Goal: Transaction & Acquisition: Obtain resource

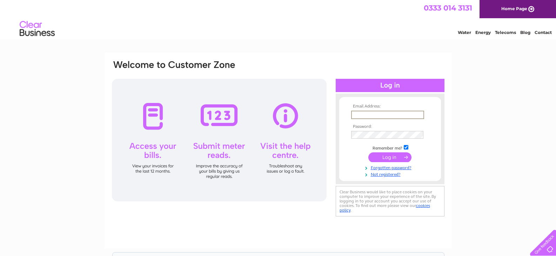
drag, startPoint x: 0, startPoint y: 0, endPoint x: 364, endPoint y: 117, distance: 382.3
click at [364, 117] on input "text" at bounding box center [387, 115] width 73 height 8
type input "H"
type input "[EMAIL_ADDRESS][DOMAIN_NAME]"
click at [392, 156] on input "submit" at bounding box center [389, 158] width 43 height 10
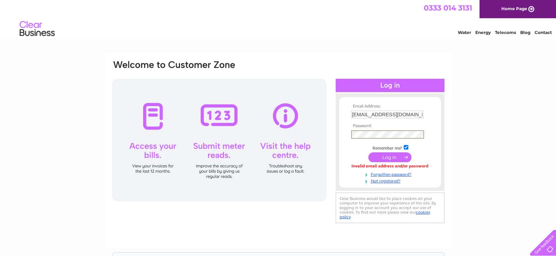
click at [368, 153] on input "submit" at bounding box center [389, 158] width 43 height 10
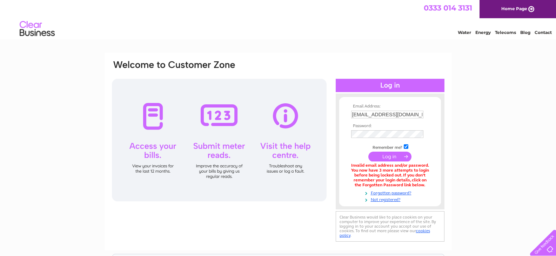
click at [400, 157] on input "submit" at bounding box center [389, 157] width 43 height 10
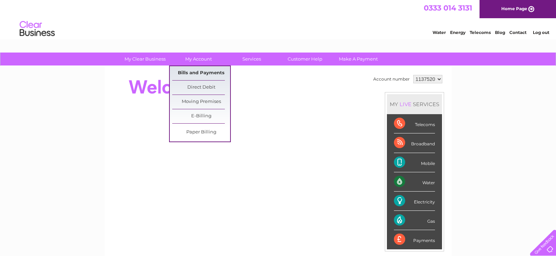
click at [195, 72] on link "Bills and Payments" at bounding box center [201, 73] width 58 height 14
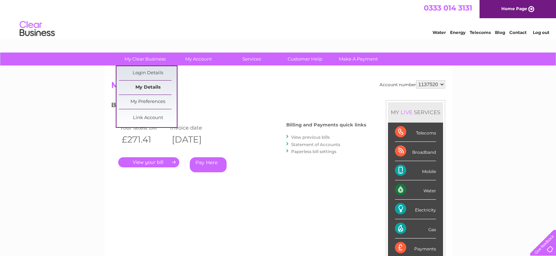
click at [150, 85] on link "My Details" at bounding box center [148, 88] width 58 height 14
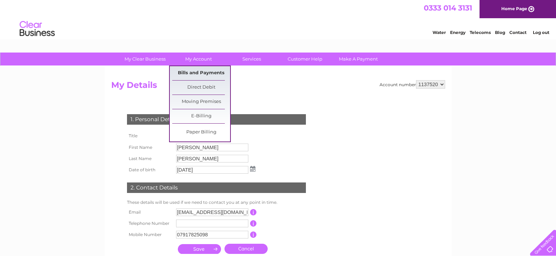
click at [197, 73] on link "Bills and Payments" at bounding box center [201, 73] width 58 height 14
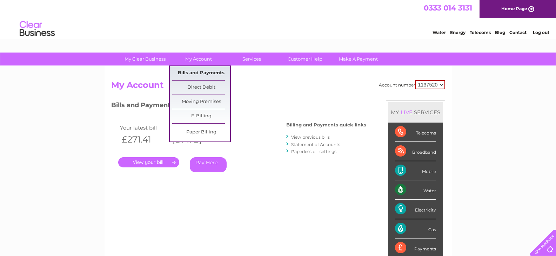
click at [197, 70] on link "Bills and Payments" at bounding box center [201, 73] width 58 height 14
click at [201, 73] on link "Bills and Payments" at bounding box center [201, 73] width 58 height 14
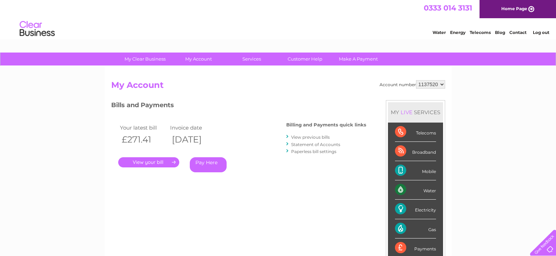
click at [167, 164] on link "." at bounding box center [148, 162] width 61 height 10
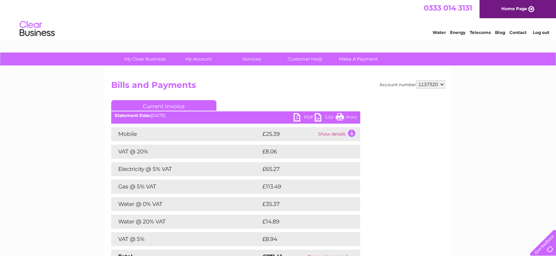
click at [297, 117] on link "PDF" at bounding box center [303, 118] width 21 height 10
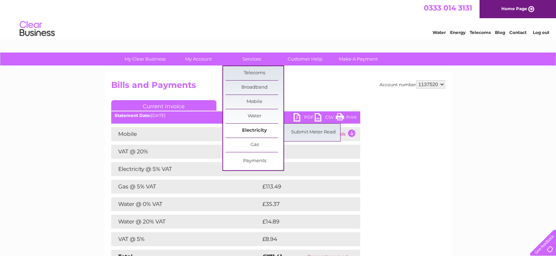
click at [260, 128] on link "Electricity" at bounding box center [254, 131] width 58 height 14
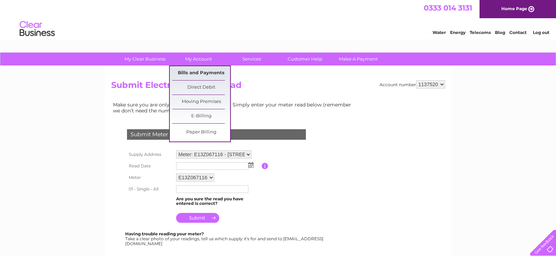
click at [198, 73] on link "Bills and Payments" at bounding box center [201, 73] width 58 height 14
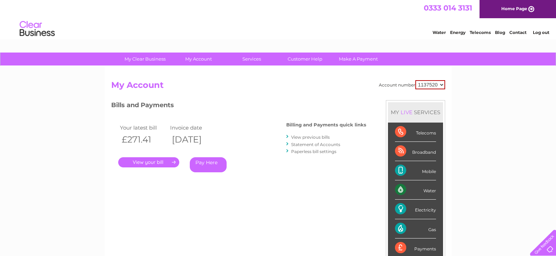
click at [140, 161] on link "." at bounding box center [148, 162] width 61 height 10
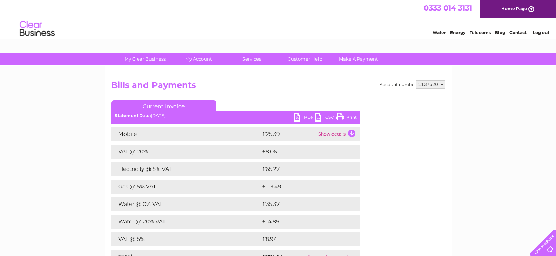
click at [300, 117] on link "PDF" at bounding box center [303, 118] width 21 height 10
click at [297, 118] on link "PDF" at bounding box center [303, 118] width 21 height 10
